Goal: Task Accomplishment & Management: Manage account settings

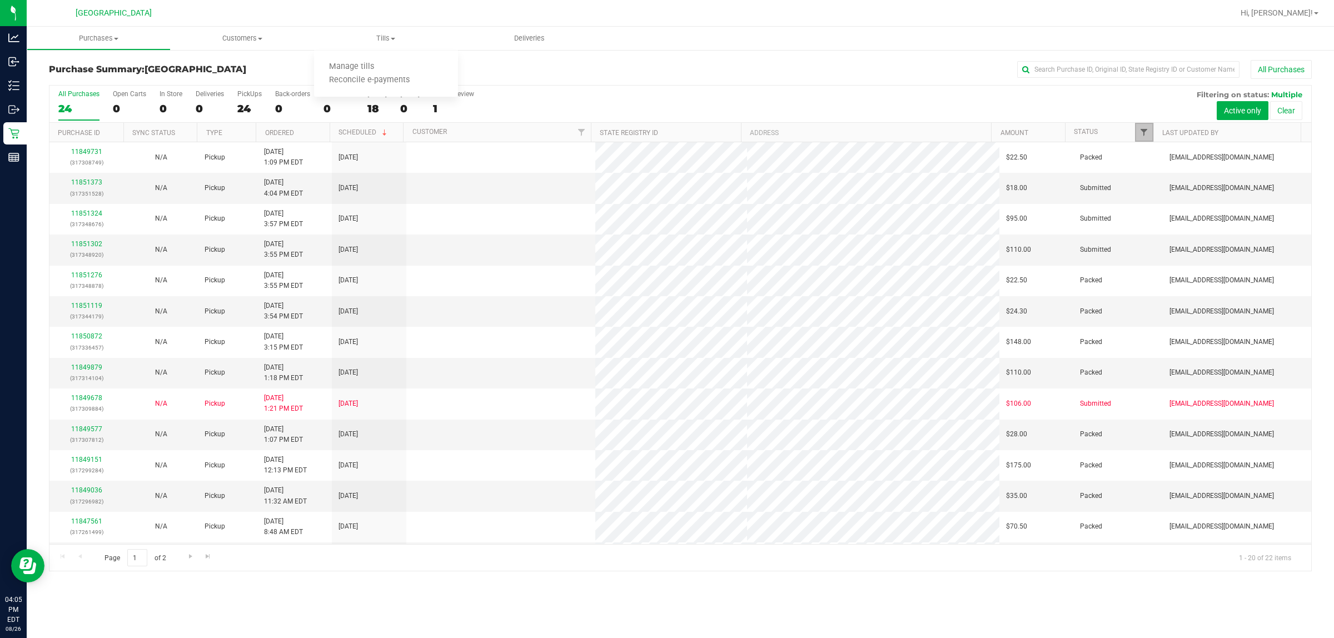
click at [1144, 128] on span "Filter" at bounding box center [1144, 132] width 9 height 9
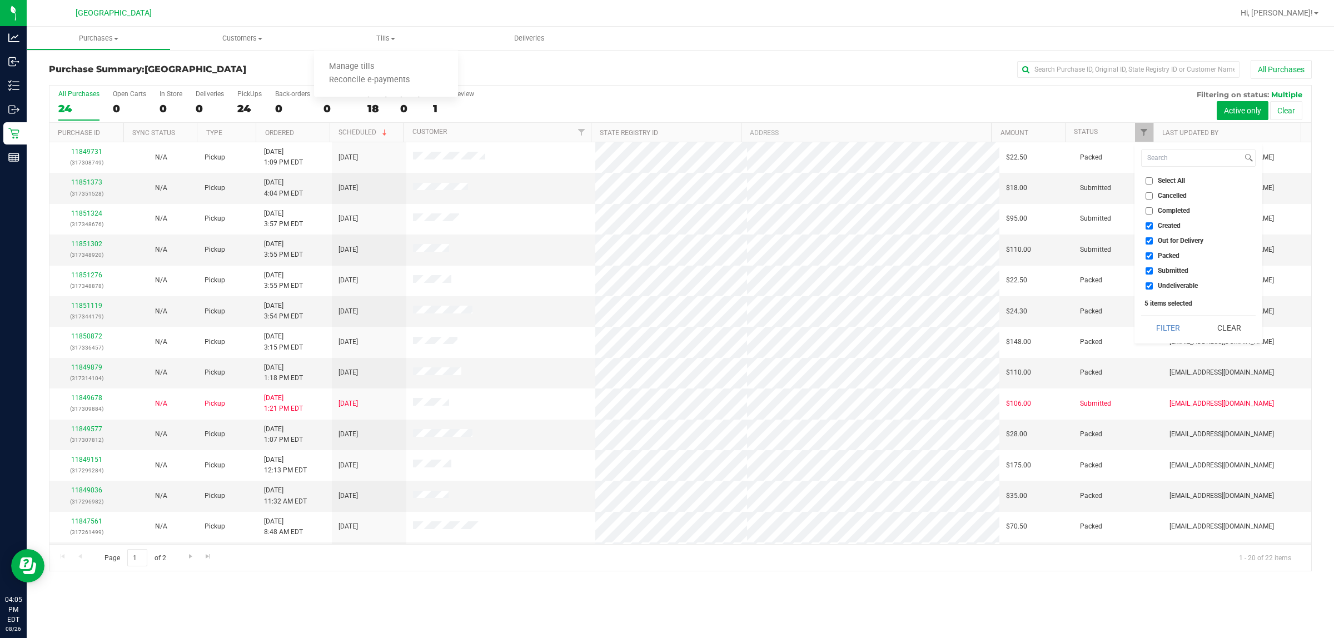
click at [1187, 287] on span "Undeliverable" at bounding box center [1178, 285] width 40 height 7
click at [1153, 287] on input "Undeliverable" at bounding box center [1149, 285] width 7 height 7
checkbox input "false"
click at [1177, 258] on span "Packed" at bounding box center [1169, 255] width 22 height 7
click at [1153, 258] on input "Packed" at bounding box center [1149, 255] width 7 height 7
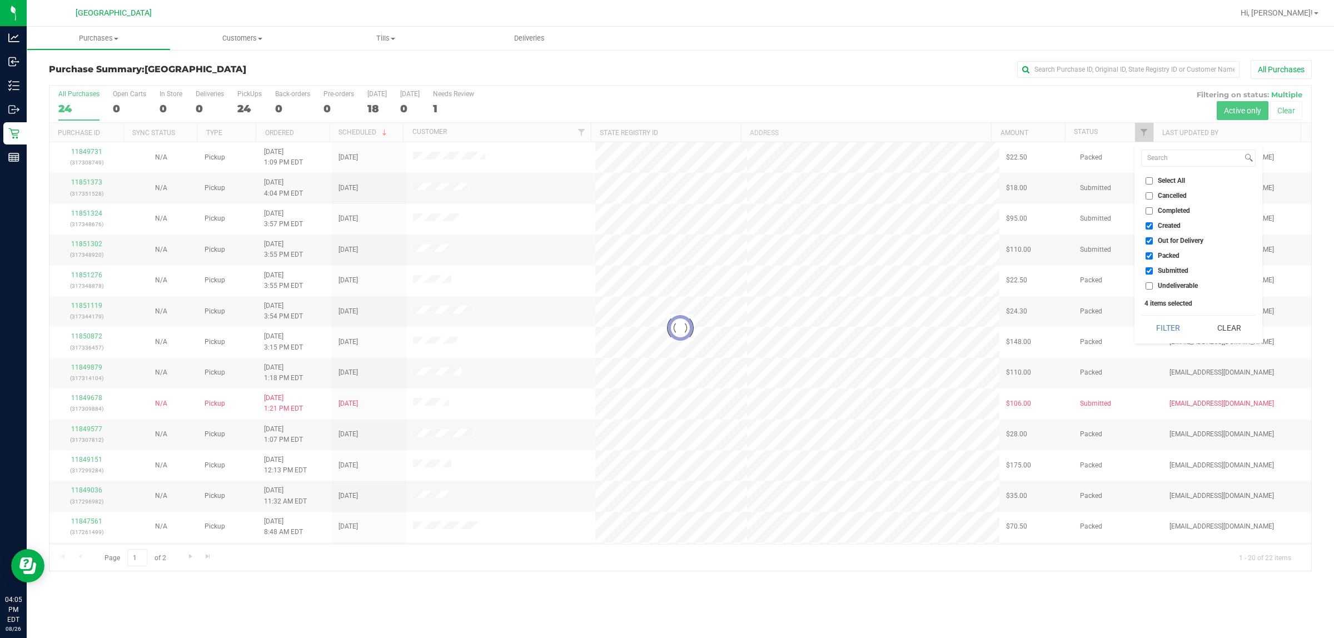
checkbox input "false"
click at [1171, 243] on span "Out for Delivery" at bounding box center [1181, 240] width 46 height 7
click at [1153, 243] on input "Out for Delivery" at bounding box center [1149, 240] width 7 height 7
checkbox input "false"
click at [1166, 226] on span "Created" at bounding box center [1169, 225] width 23 height 7
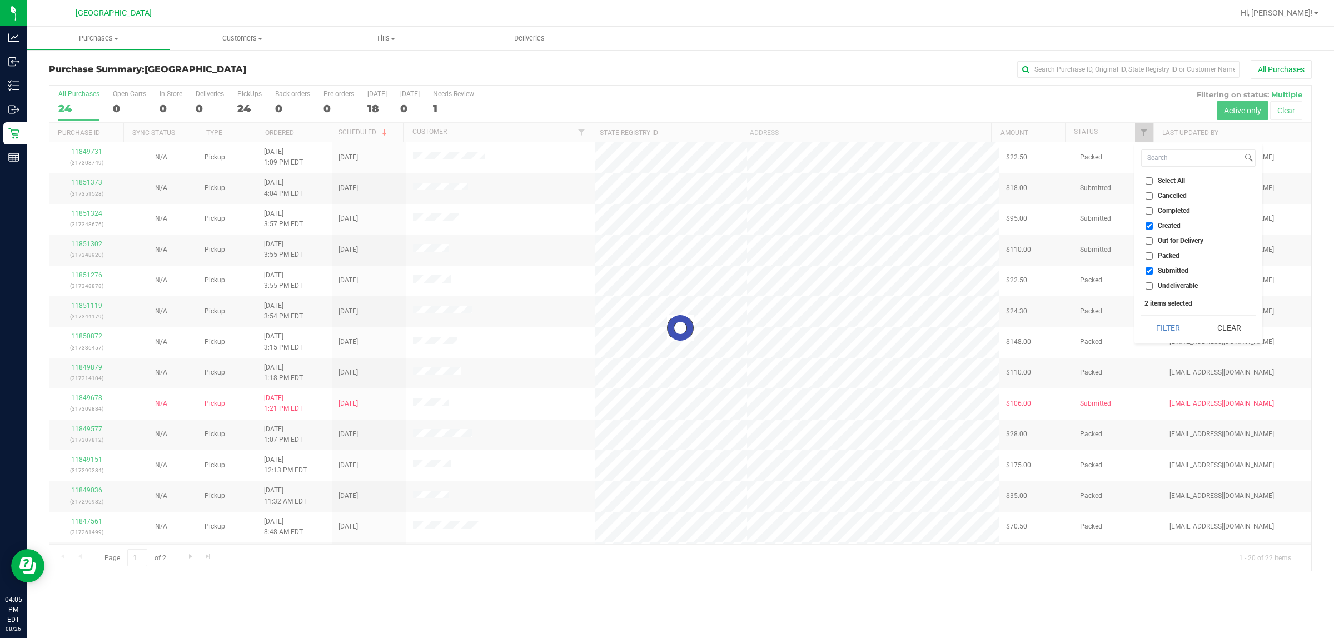
click at [1153, 226] on input "Created" at bounding box center [1149, 225] width 7 height 7
checkbox input "false"
click at [1173, 321] on button "Filter" at bounding box center [1167, 328] width 53 height 24
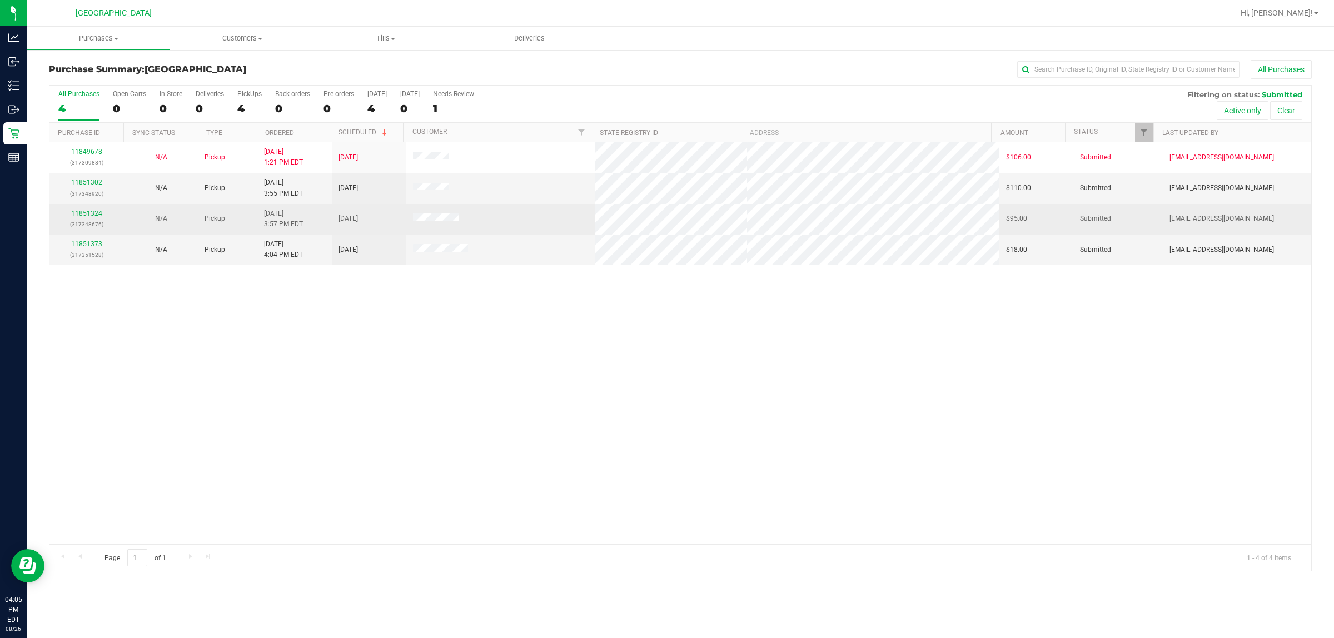
click at [87, 216] on link "11851324" at bounding box center [86, 214] width 31 height 8
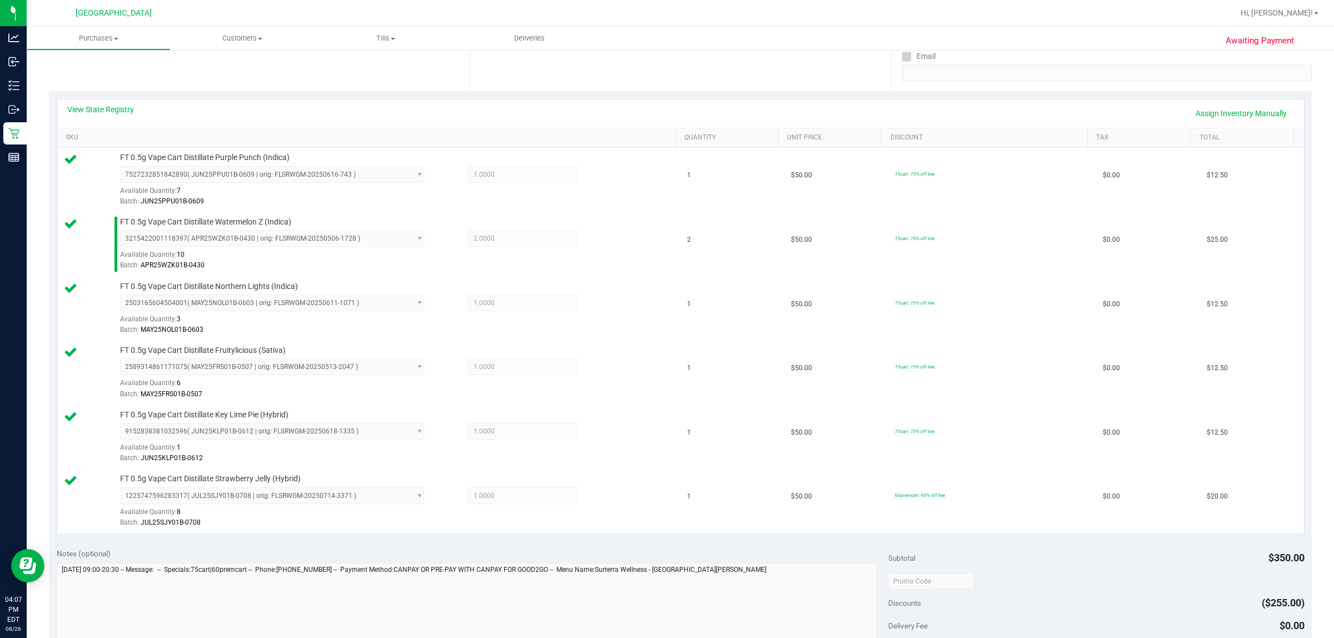
scroll to position [347, 0]
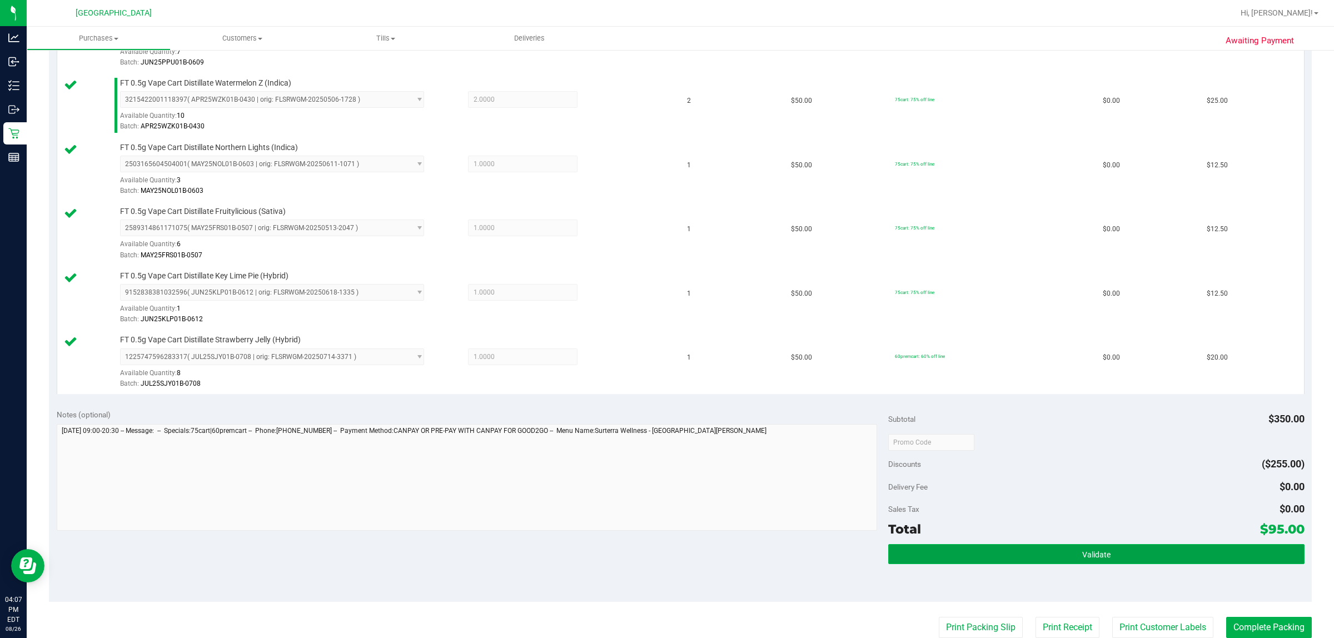
click at [1085, 553] on span "Validate" at bounding box center [1096, 554] width 28 height 9
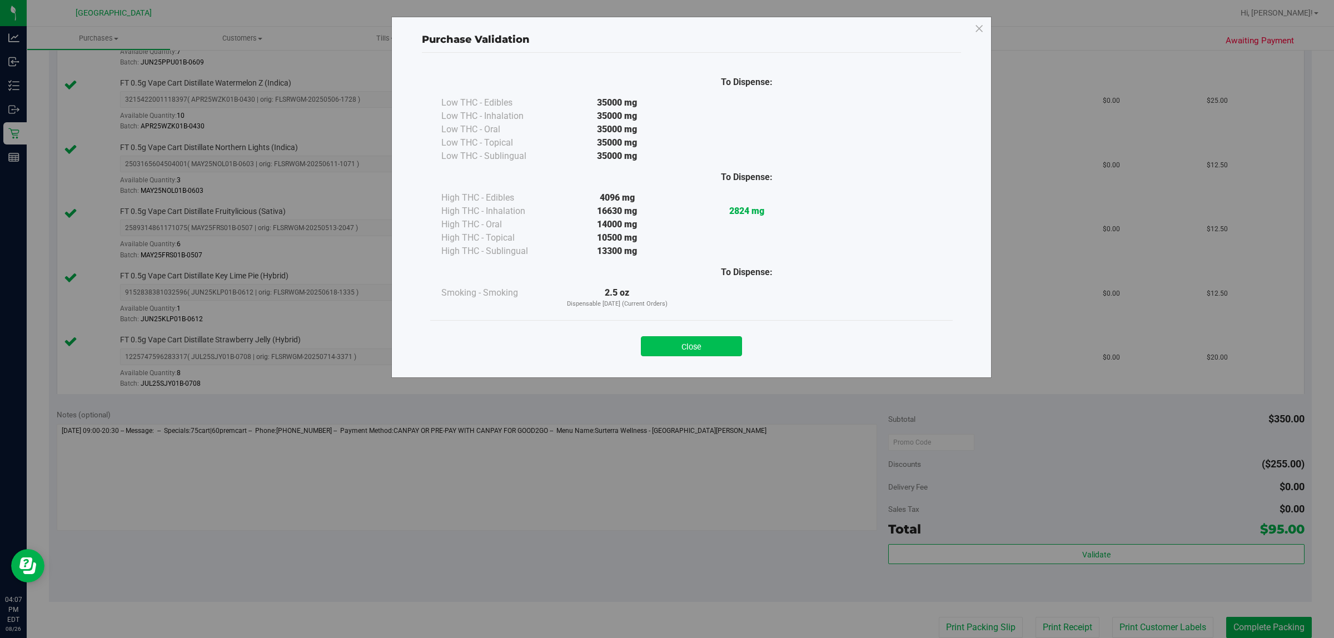
click at [688, 344] on button "Close" at bounding box center [691, 346] width 101 height 20
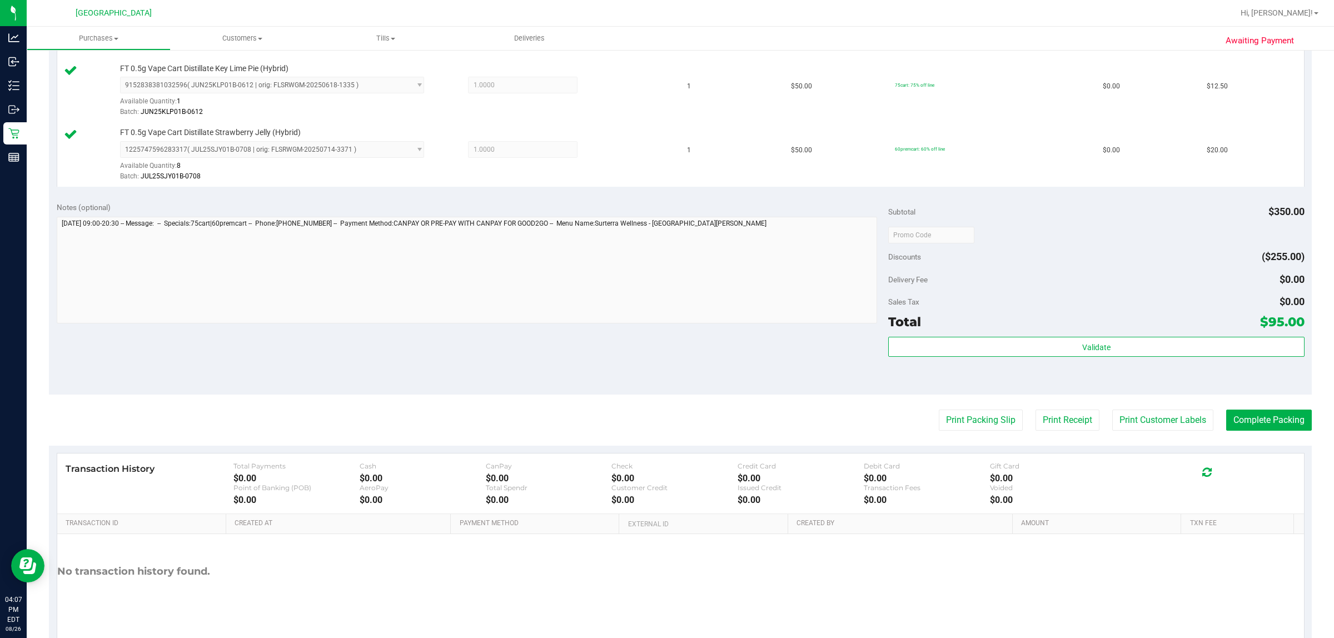
scroll to position [556, 0]
click at [1141, 421] on button "Print Customer Labels" at bounding box center [1162, 419] width 101 height 21
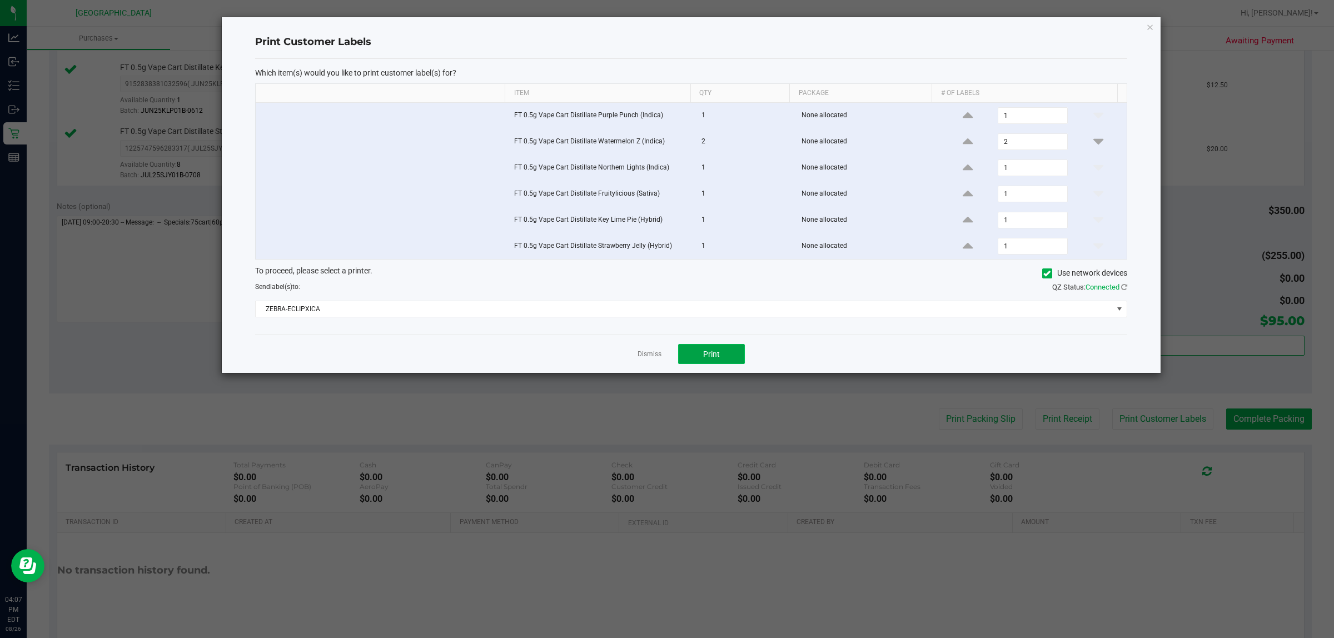
click at [695, 354] on button "Print" at bounding box center [711, 354] width 67 height 20
click at [659, 359] on link "Dismiss" at bounding box center [650, 354] width 24 height 9
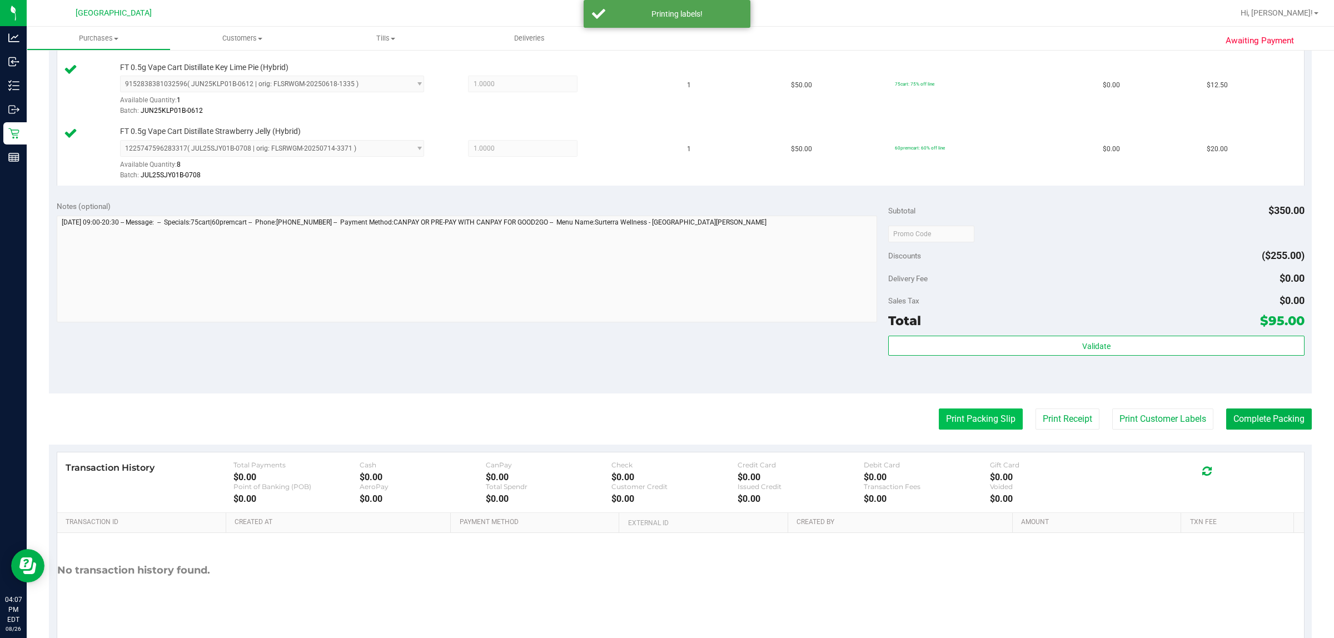
click at [939, 410] on button "Print Packing Slip" at bounding box center [981, 419] width 84 height 21
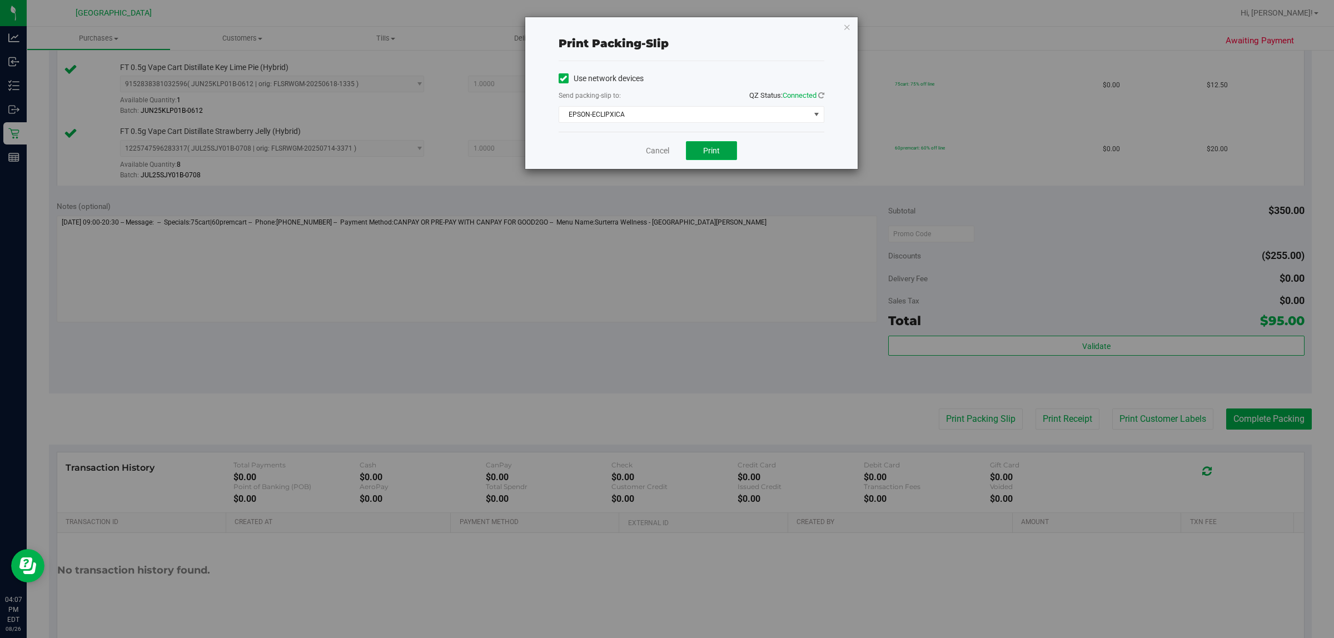
click at [713, 155] on span "Print" at bounding box center [711, 150] width 17 height 9
click at [849, 25] on icon "button" at bounding box center [847, 26] width 8 height 13
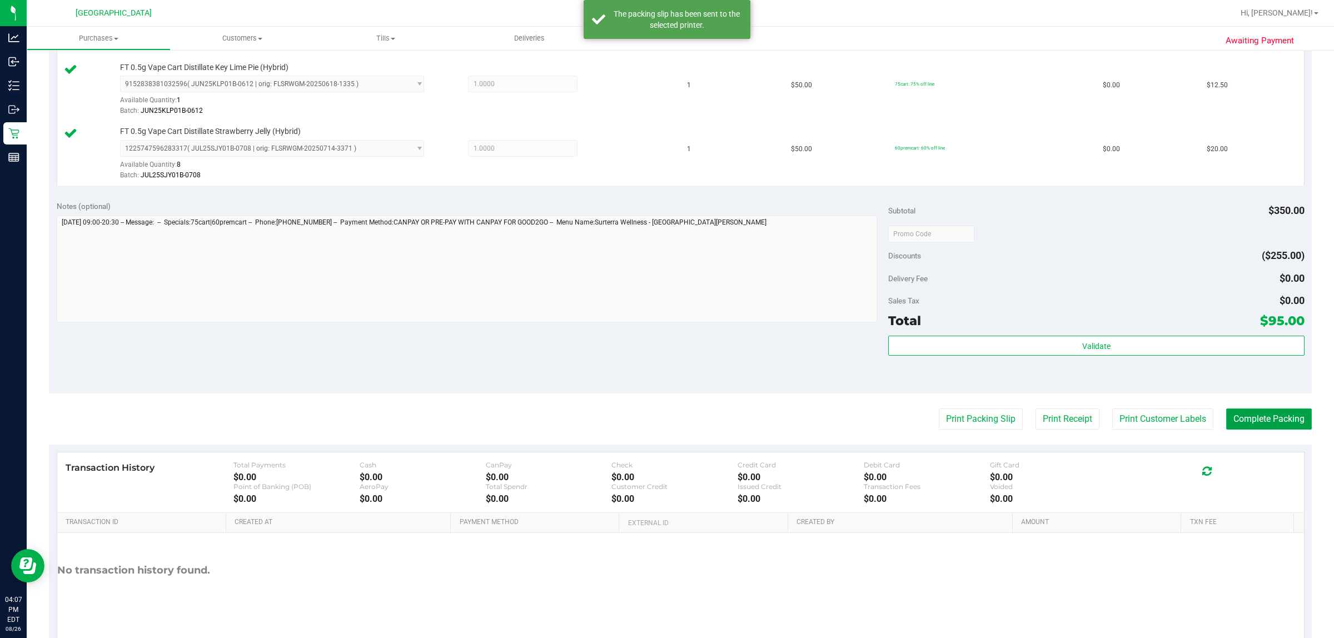
click at [1286, 419] on button "Complete Packing" at bounding box center [1269, 419] width 86 height 21
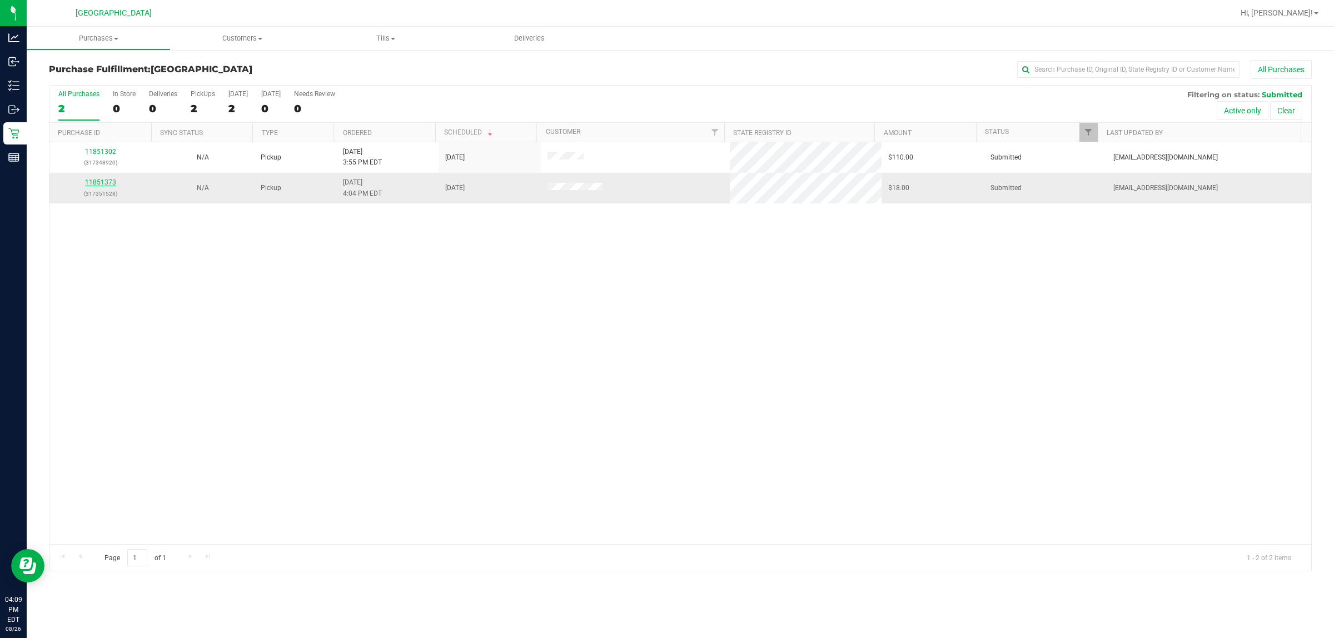
click at [106, 181] on link "11851373" at bounding box center [100, 182] width 31 height 8
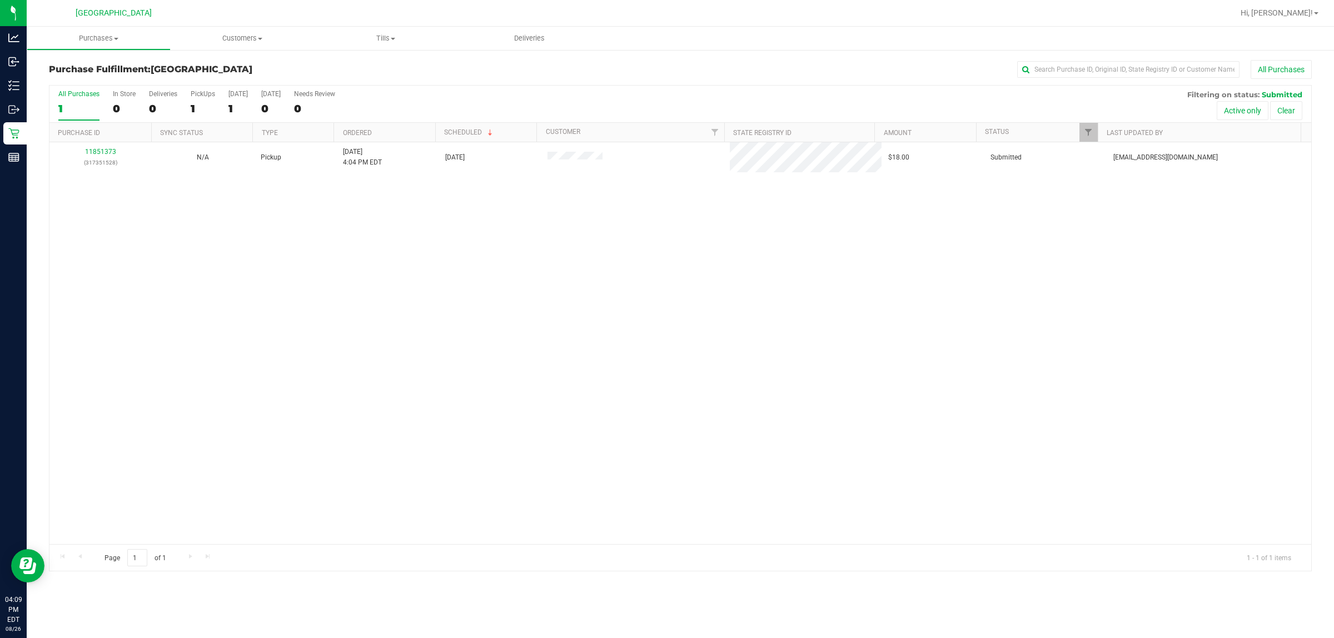
click at [142, 270] on div "11851373 (317351528) N/A Pickup [DATE] 4:04 PM EDT 8/26/2025 $18.00 Submitted […" at bounding box center [680, 343] width 1262 height 402
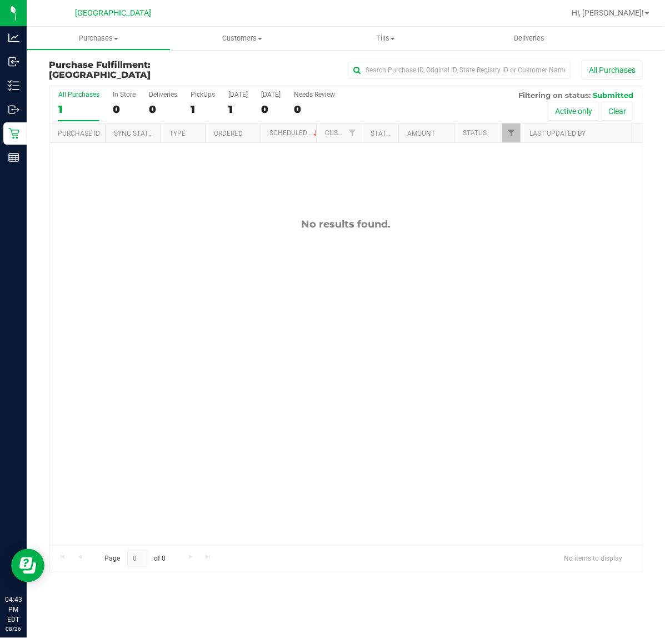
click at [566, 191] on div "No results found." at bounding box center [345, 381] width 593 height 477
click at [182, 368] on div "No results found." at bounding box center [345, 381] width 593 height 477
click at [101, 318] on div "No results found." at bounding box center [345, 381] width 593 height 477
click at [115, 354] on div "No results found." at bounding box center [345, 381] width 593 height 477
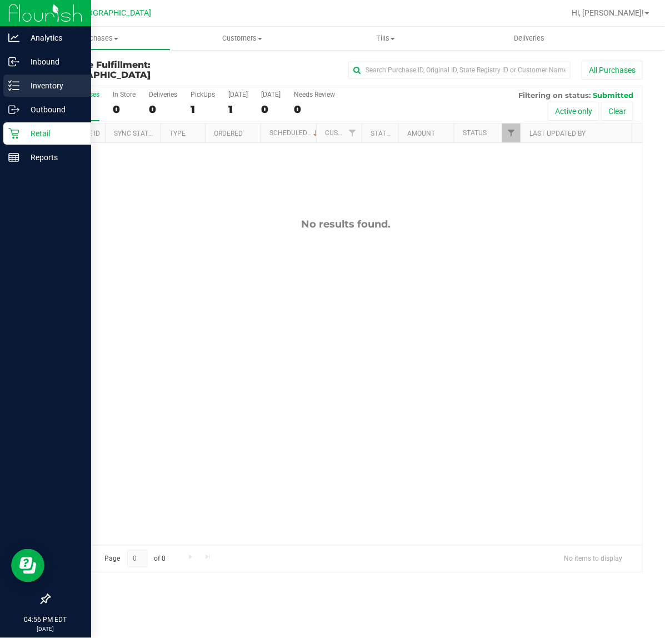
drag, startPoint x: 21, startPoint y: 82, endPoint x: 26, endPoint y: 79, distance: 5.7
click at [23, 82] on p "Inventory" at bounding box center [52, 85] width 67 height 13
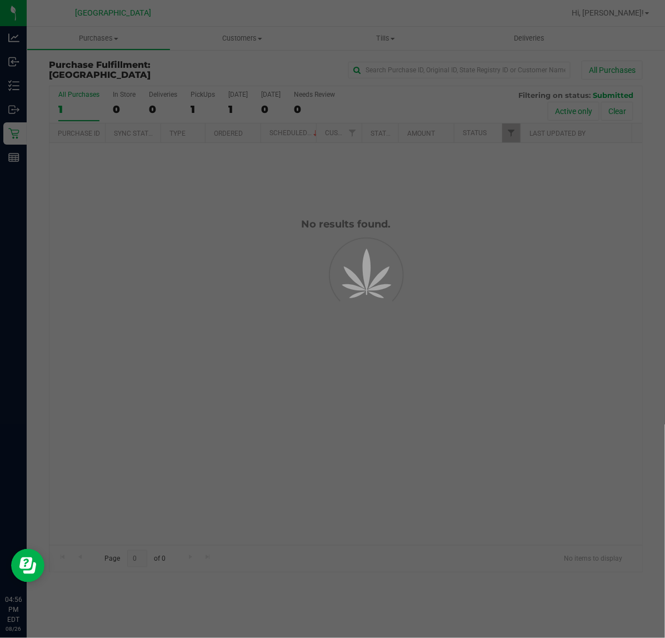
drag, startPoint x: 452, startPoint y: 273, endPoint x: 421, endPoint y: 271, distance: 30.6
click at [451, 273] on div at bounding box center [332, 319] width 665 height 638
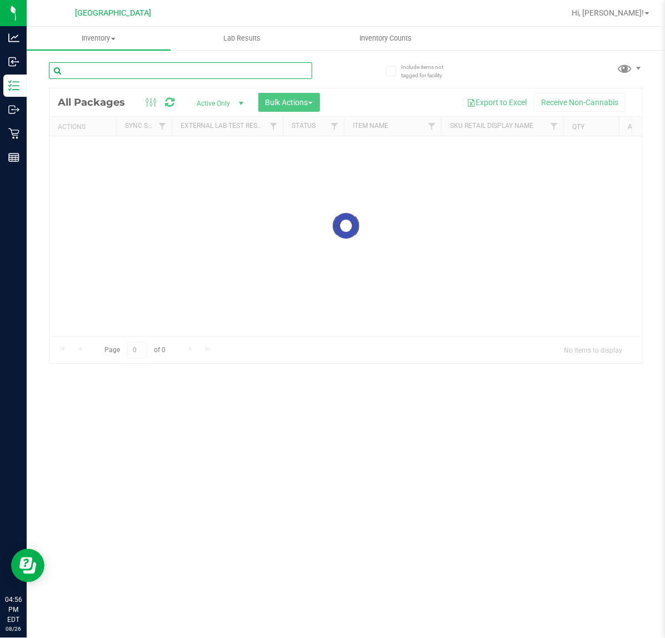
click at [239, 73] on input "text" at bounding box center [180, 70] width 263 height 17
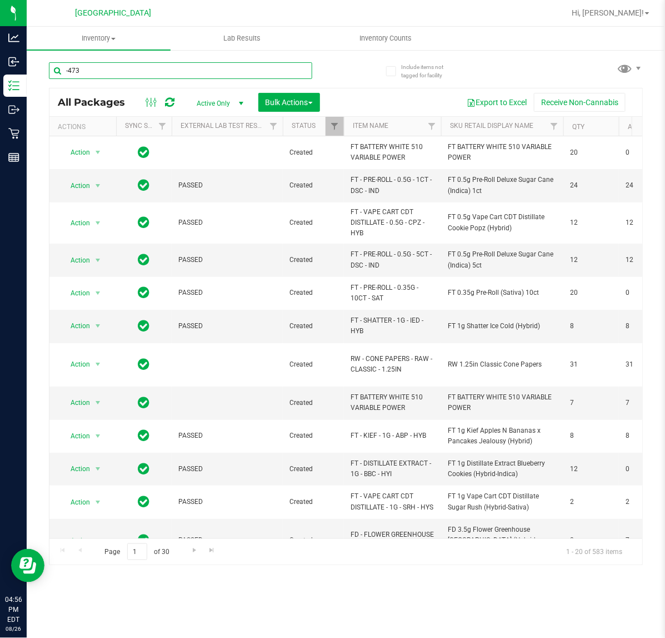
type input "-473"
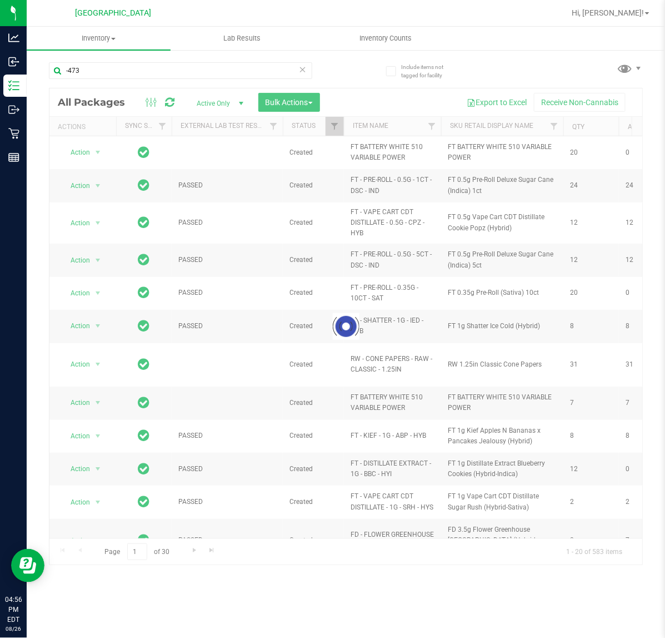
click at [325, 78] on div "-473" at bounding box center [197, 70] width 297 height 36
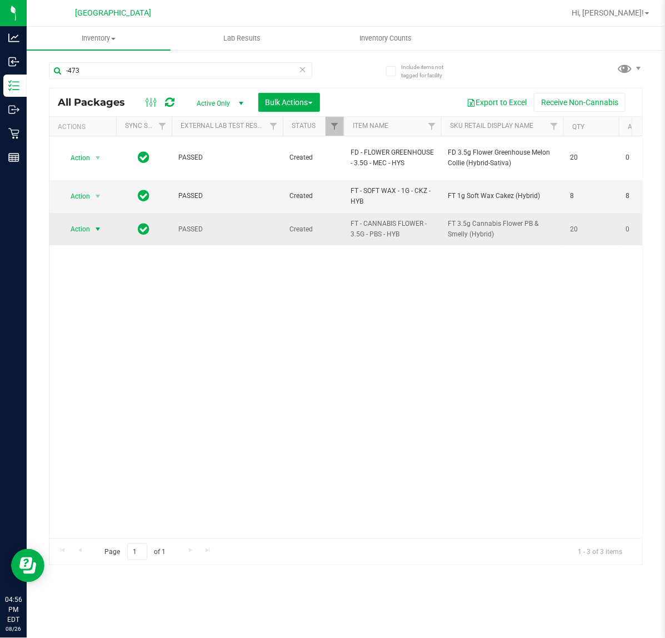
click at [95, 225] on span "select" at bounding box center [97, 229] width 9 height 9
drag, startPoint x: 208, startPoint y: 299, endPoint x: 153, endPoint y: 234, distance: 85.1
click at [209, 299] on div "Action Action Edit attributes Global inventory Locate package Package audit log…" at bounding box center [345, 337] width 593 height 402
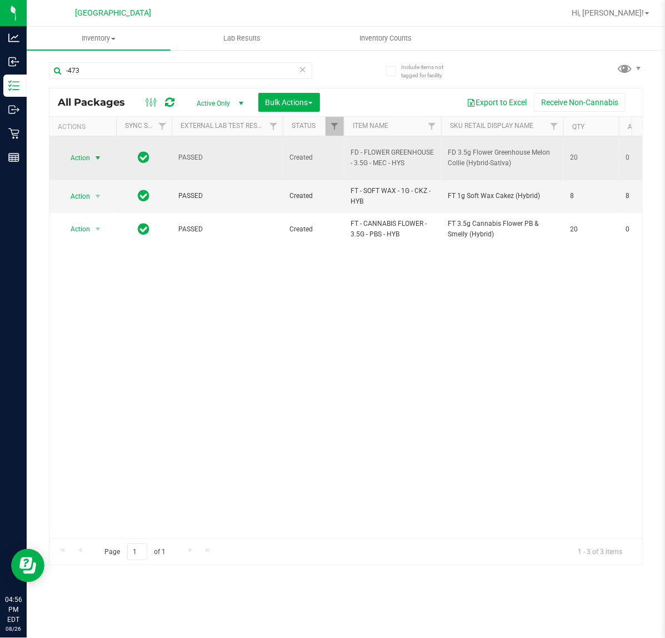
click at [87, 150] on span "Action" at bounding box center [76, 158] width 30 height 16
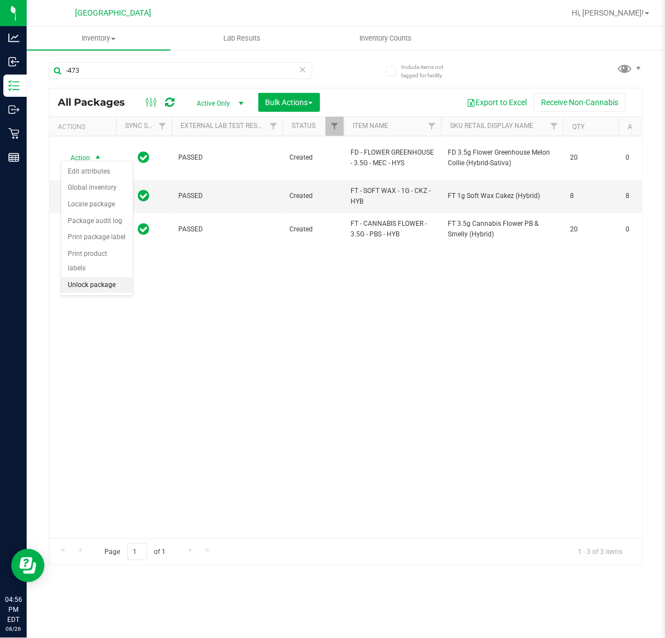
click at [117, 277] on li "Unlock package" at bounding box center [97, 285] width 72 height 17
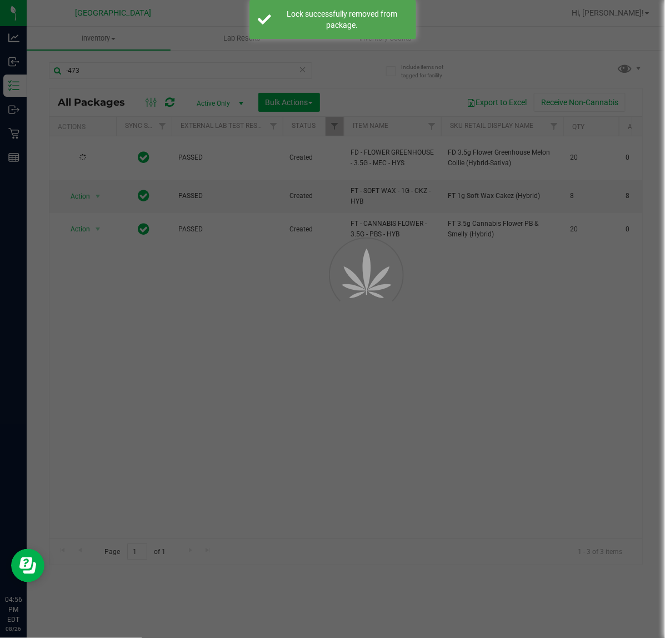
click at [281, 297] on div at bounding box center [332, 319] width 665 height 638
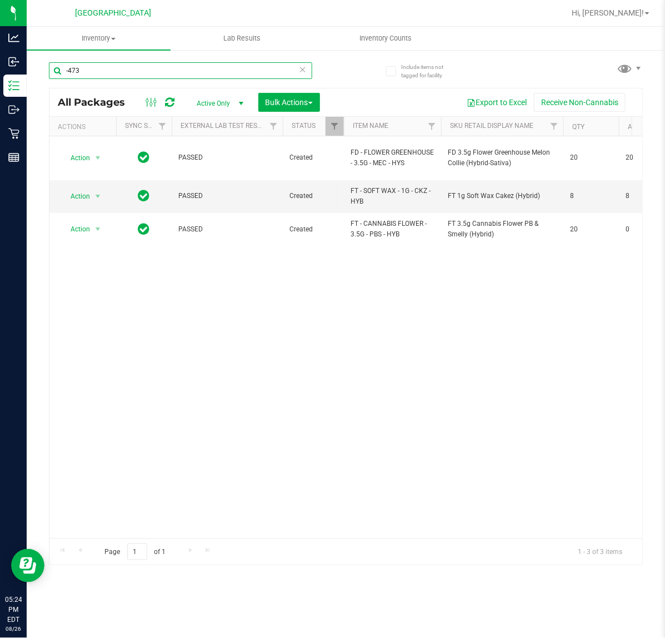
click at [123, 64] on input "-473" at bounding box center [180, 70] width 263 height 17
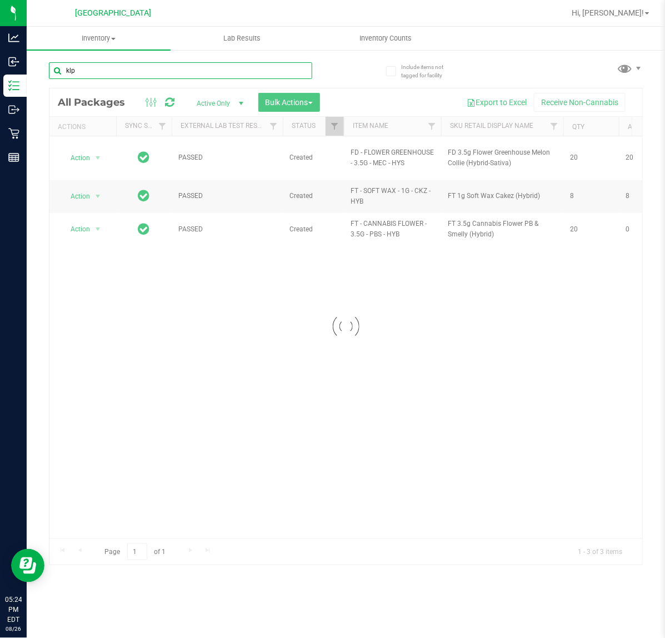
type input "klp"
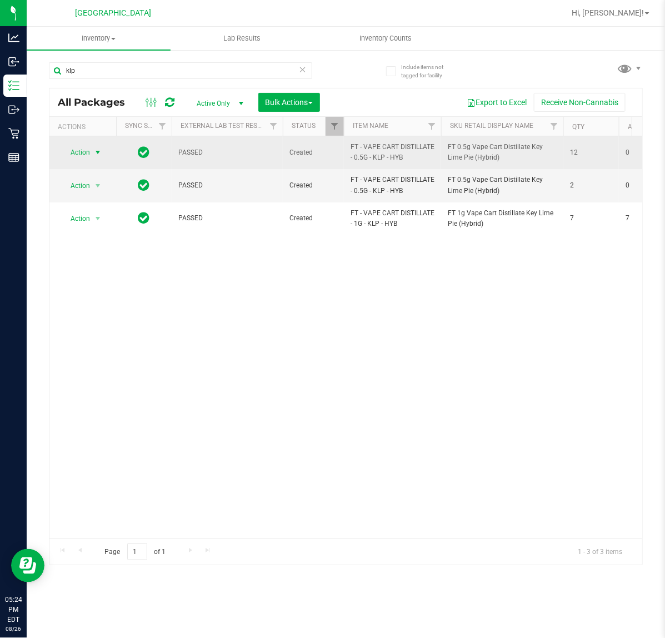
click at [89, 152] on span "Action" at bounding box center [76, 153] width 30 height 16
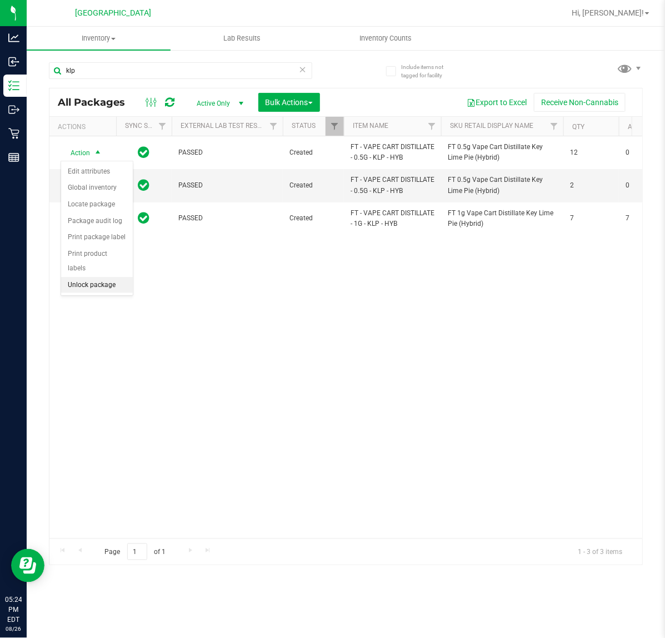
click at [87, 277] on li "Unlock package" at bounding box center [97, 285] width 72 height 17
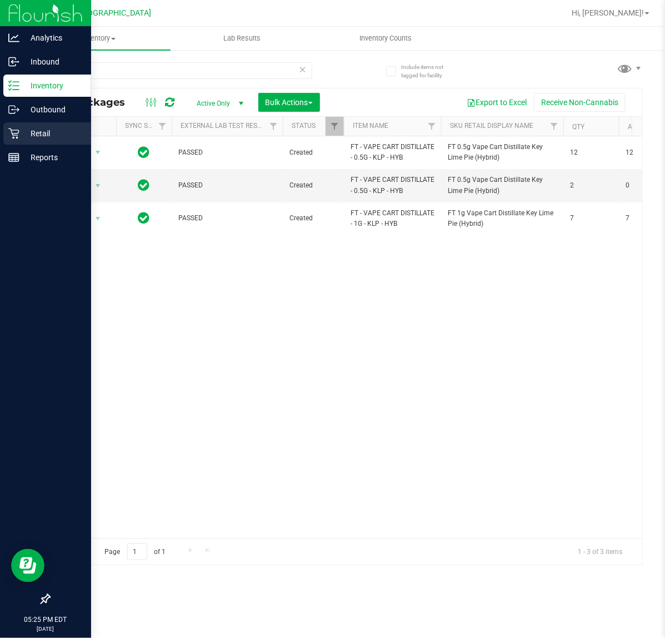
click at [14, 132] on icon at bounding box center [13, 133] width 11 height 11
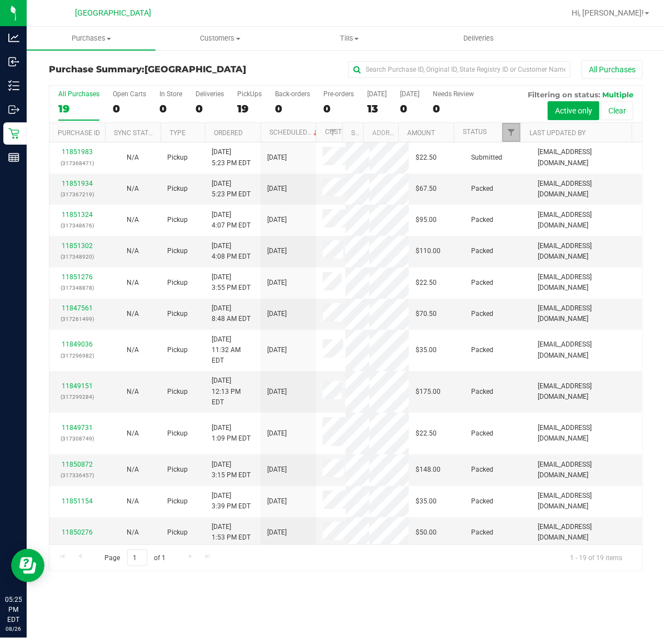
click at [509, 134] on span "Filter" at bounding box center [511, 132] width 9 height 9
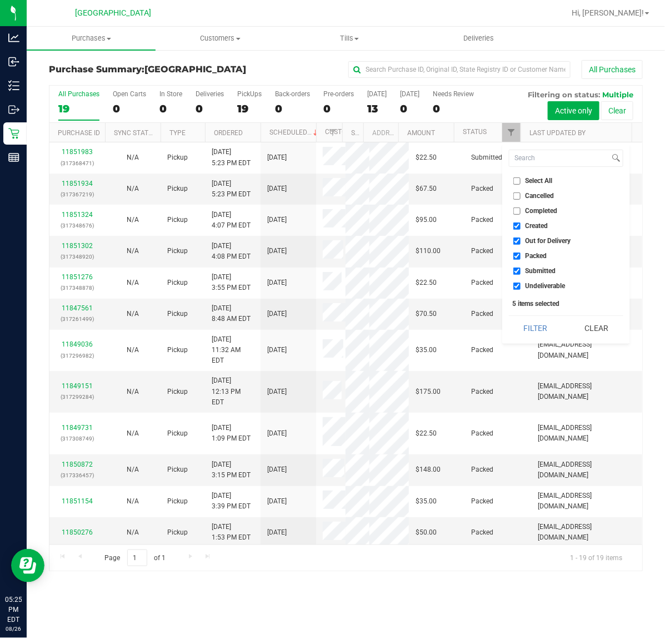
click at [550, 285] on span "Undeliverable" at bounding box center [546, 285] width 40 height 7
click at [521, 285] on input "Undeliverable" at bounding box center [517, 285] width 7 height 7
checkbox input "false"
click at [536, 257] on span "Packed" at bounding box center [537, 255] width 22 height 7
click at [521, 257] on input "Packed" at bounding box center [517, 255] width 7 height 7
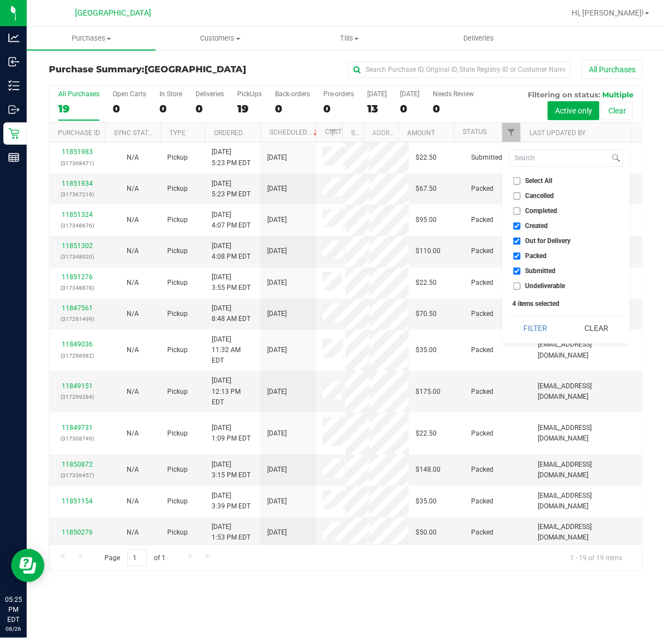
checkbox input "false"
click at [538, 240] on span "Out for Delivery" at bounding box center [549, 240] width 46 height 7
click at [521, 240] on input "Out for Delivery" at bounding box center [517, 240] width 7 height 7
checkbox input "false"
click at [538, 227] on span "Created" at bounding box center [537, 225] width 23 height 7
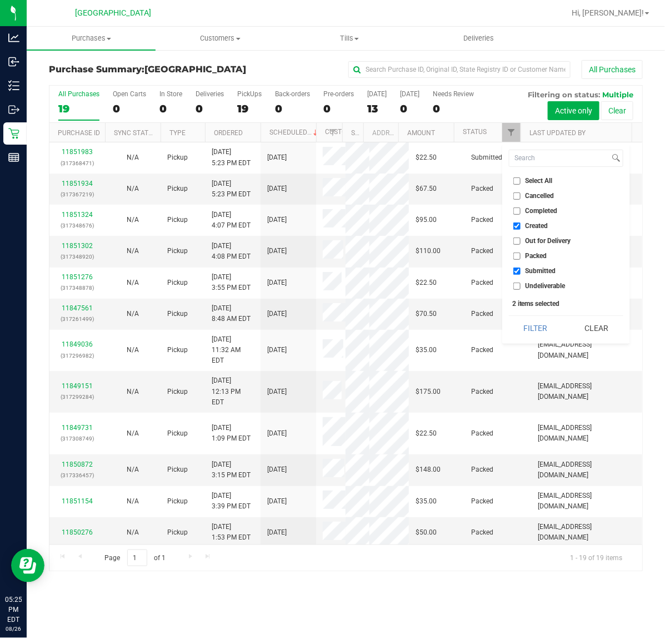
click at [521, 227] on input "Created" at bounding box center [517, 225] width 7 height 7
checkbox input "false"
click at [542, 326] on button "Filter" at bounding box center [535, 328] width 53 height 24
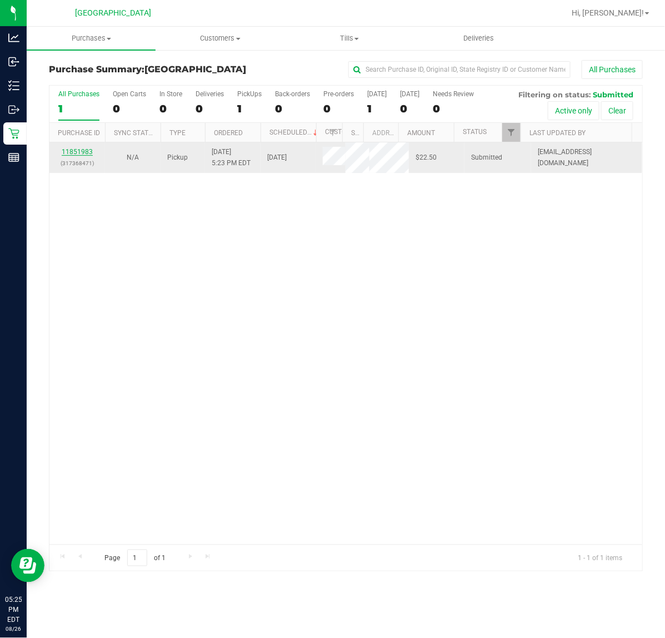
click at [68, 152] on link "11851983" at bounding box center [77, 152] width 31 height 8
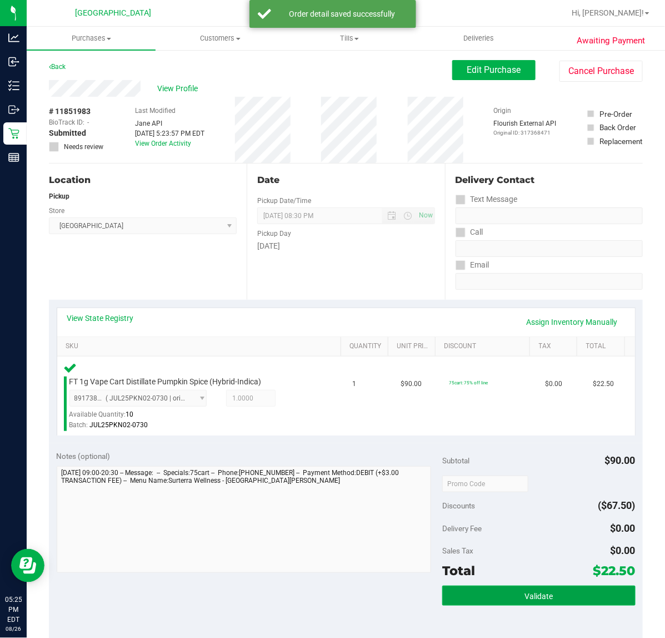
click at [489, 595] on button "Validate" at bounding box center [538, 595] width 193 height 20
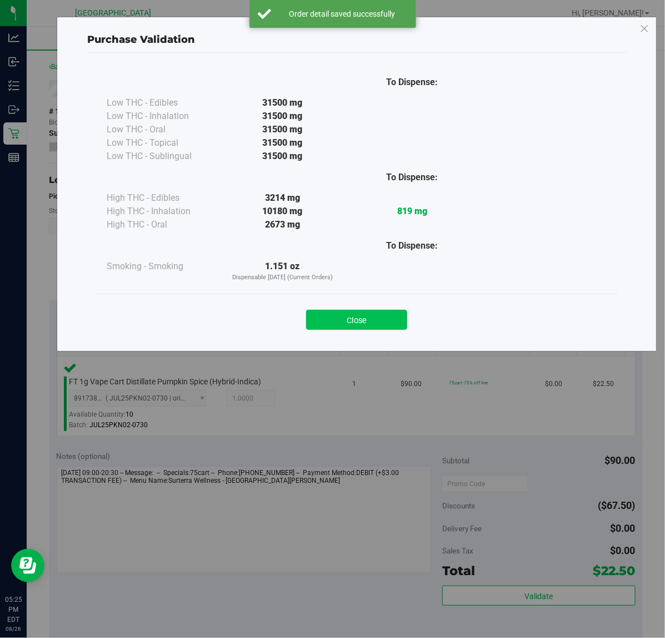
click at [347, 315] on button "Close" at bounding box center [356, 320] width 101 height 20
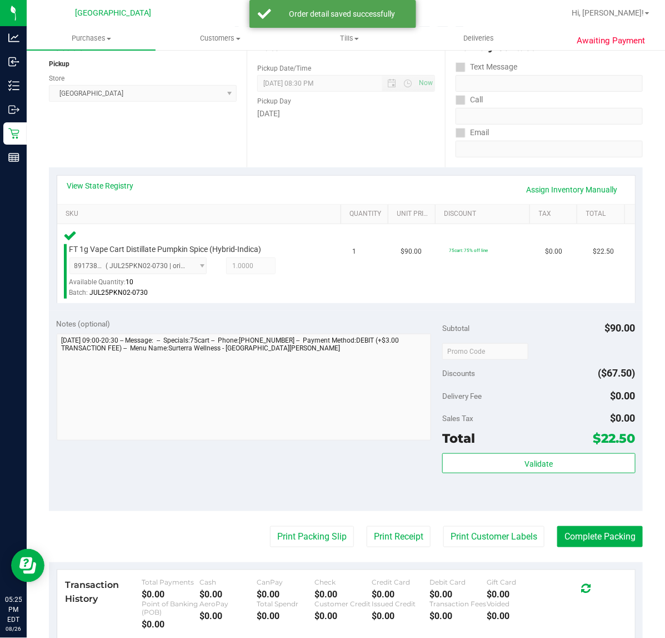
scroll to position [139, 0]
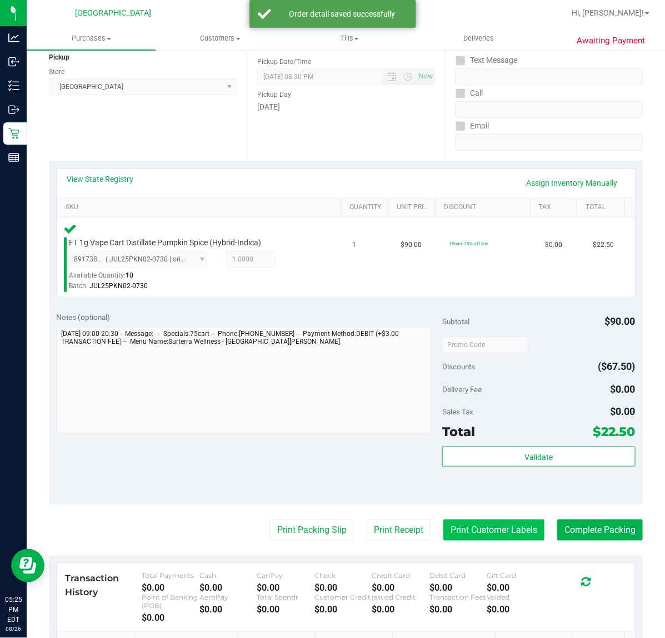
click at [462, 523] on button "Print Customer Labels" at bounding box center [494, 529] width 101 height 21
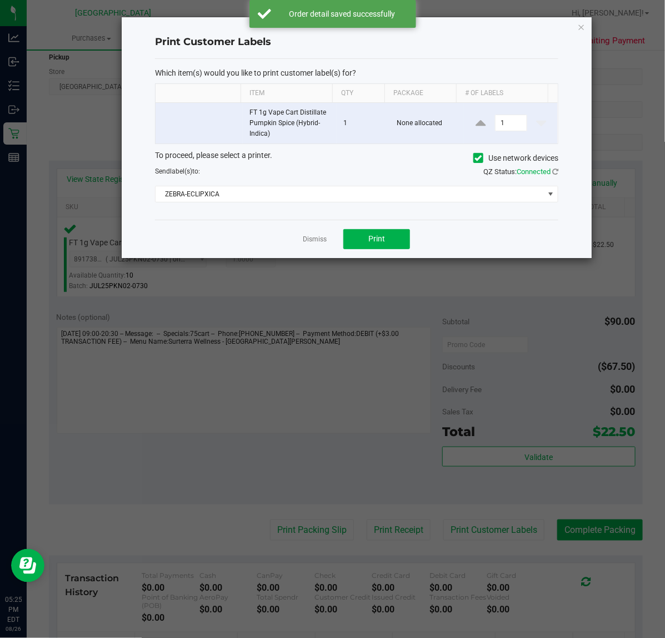
click at [392, 252] on div "Dismiss Print" at bounding box center [357, 239] width 404 height 38
click at [390, 236] on button "Print" at bounding box center [377, 239] width 67 height 20
click at [306, 237] on link "Dismiss" at bounding box center [315, 239] width 24 height 9
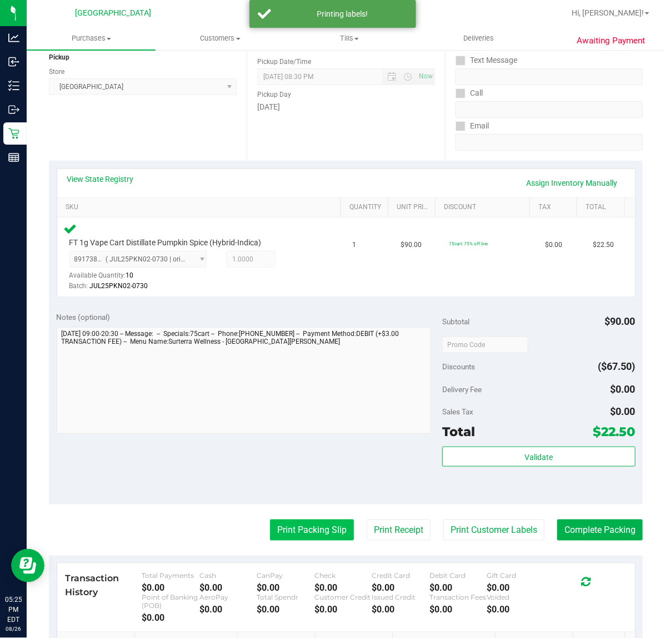
click at [287, 533] on button "Print Packing Slip" at bounding box center [312, 529] width 84 height 21
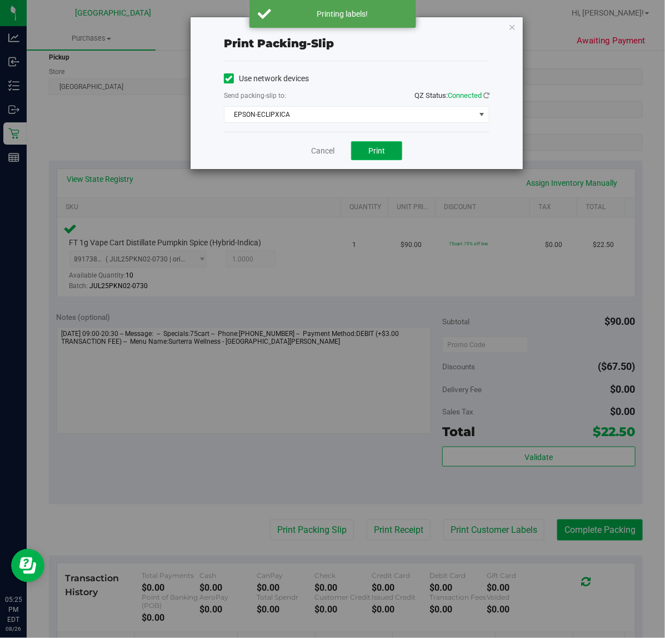
click at [380, 142] on button "Print" at bounding box center [376, 150] width 51 height 19
click at [515, 26] on icon "button" at bounding box center [513, 26] width 8 height 13
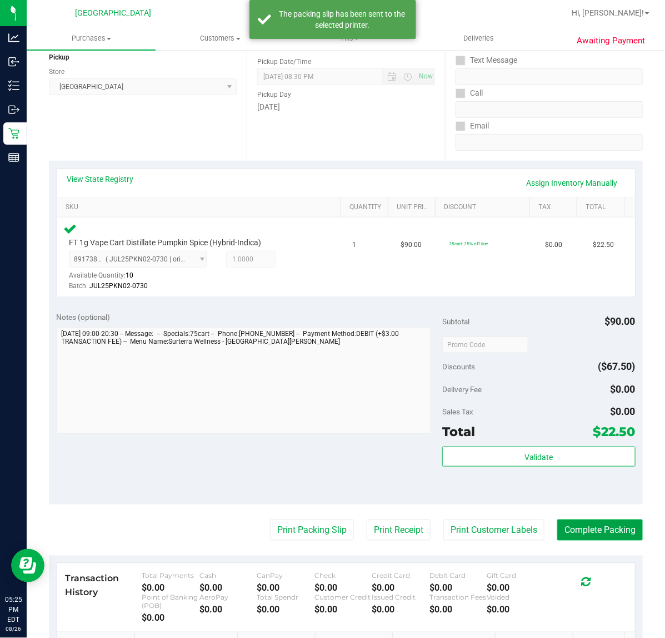
click at [609, 521] on button "Complete Packing" at bounding box center [601, 529] width 86 height 21
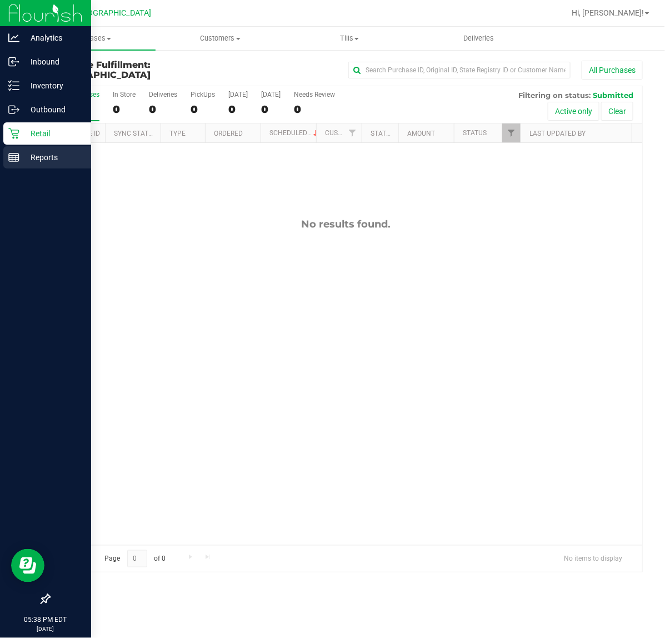
click at [36, 155] on p "Reports" at bounding box center [52, 157] width 67 height 13
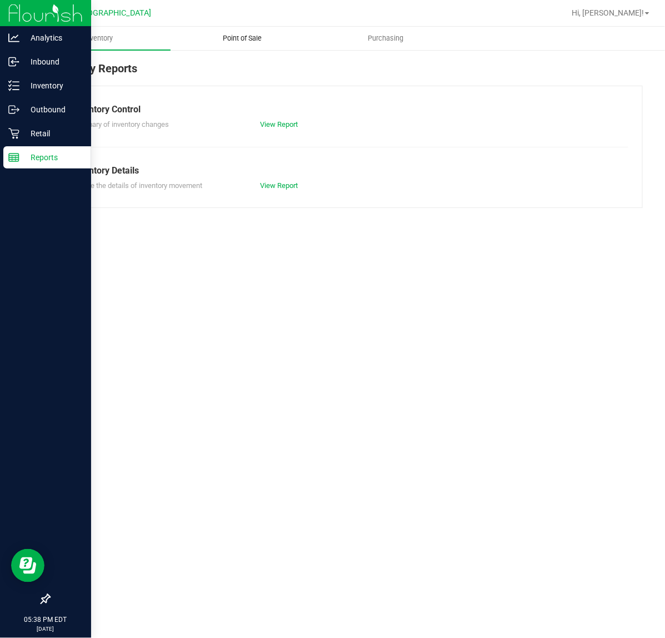
click at [239, 28] on uib-tab-heading "Point of Sale" at bounding box center [242, 38] width 143 height 22
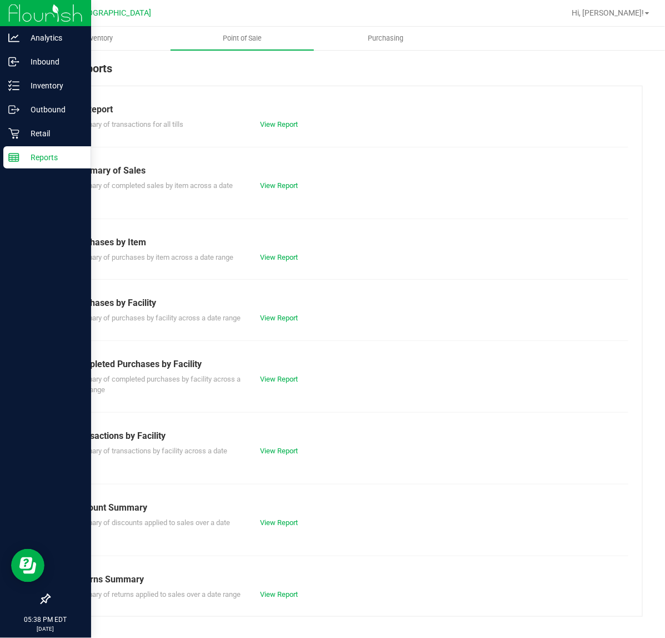
click at [280, 371] on div "Completed Purchases by Facility" at bounding box center [346, 363] width 549 height 13
click at [280, 383] on link "View Report" at bounding box center [279, 379] width 38 height 8
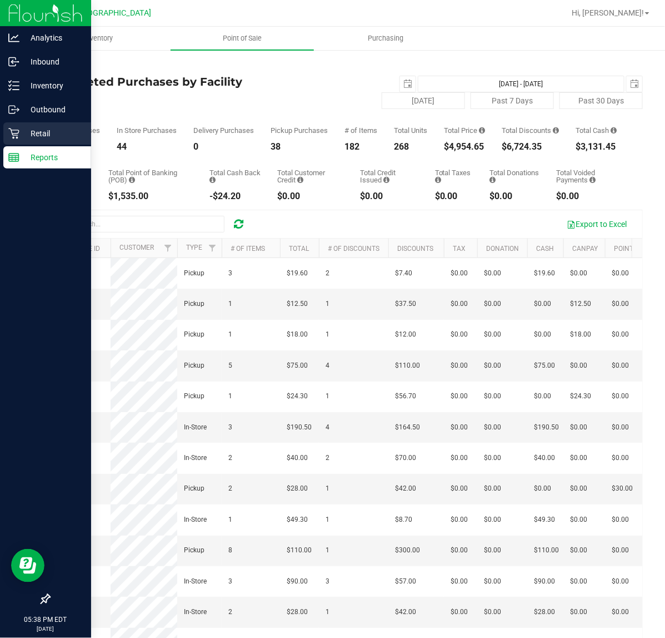
click at [43, 128] on p "Retail" at bounding box center [52, 133] width 67 height 13
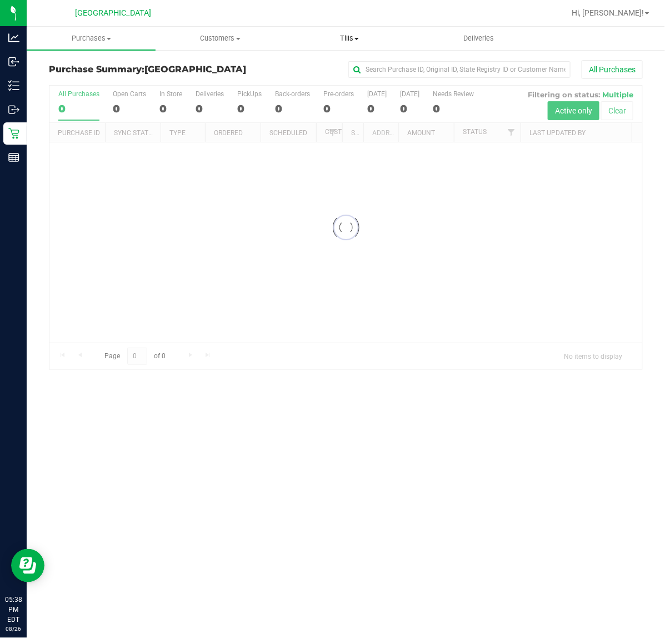
click at [357, 35] on span "Tills" at bounding box center [350, 38] width 128 height 10
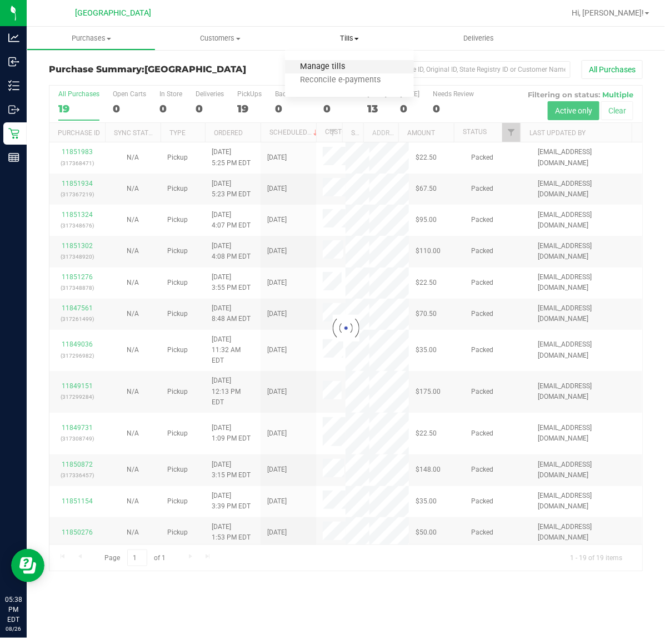
click at [342, 68] on span "Manage tills" at bounding box center [322, 66] width 75 height 9
